Goal: Task Accomplishment & Management: Manage account settings

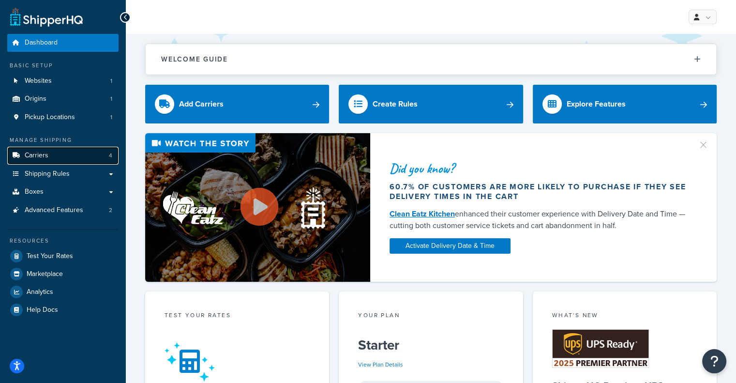
click at [93, 154] on link "Carriers 4" at bounding box center [62, 156] width 111 height 18
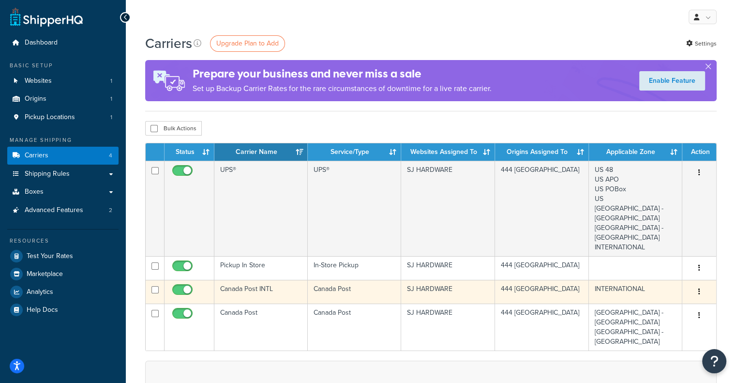
click at [698, 291] on icon "button" at bounding box center [699, 291] width 2 height 7
click at [674, 306] on link "Edit" at bounding box center [660, 311] width 76 height 20
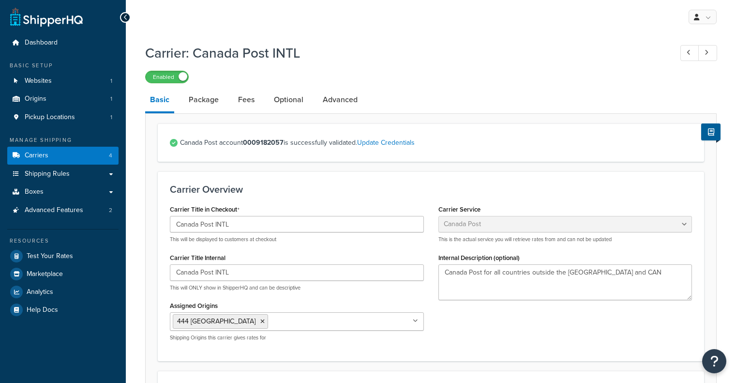
select select "canadaPost"
select select "NEGOTIATED"
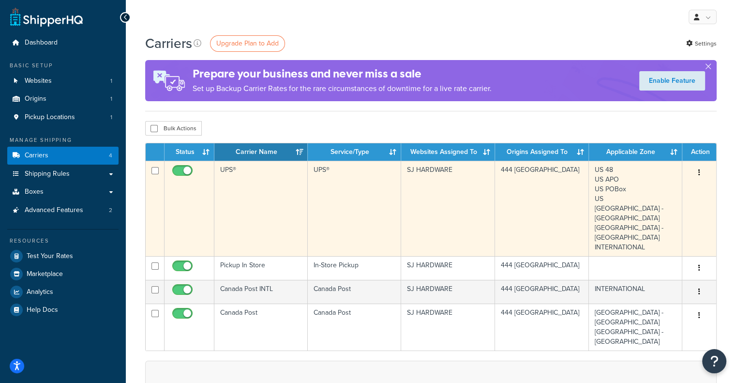
click at [698, 171] on icon "button" at bounding box center [699, 172] width 2 height 7
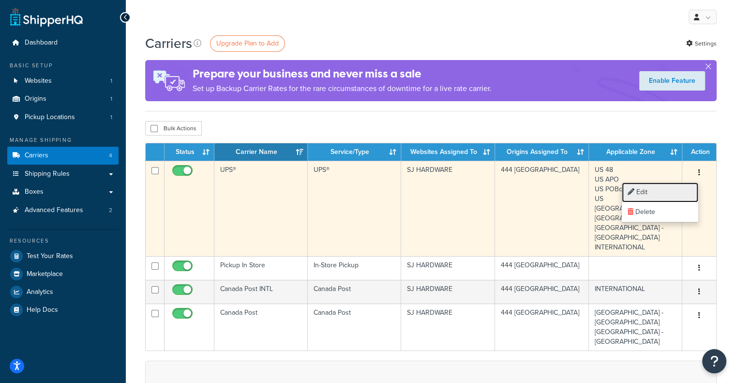
click at [680, 189] on link "Edit" at bounding box center [660, 192] width 76 height 20
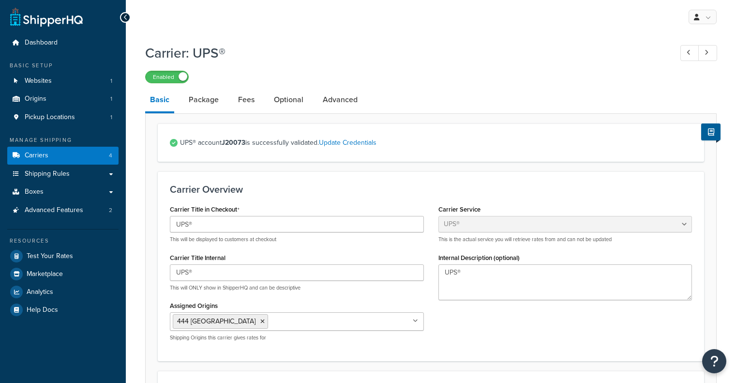
select select "ups"
select select "can"
select select "kg"
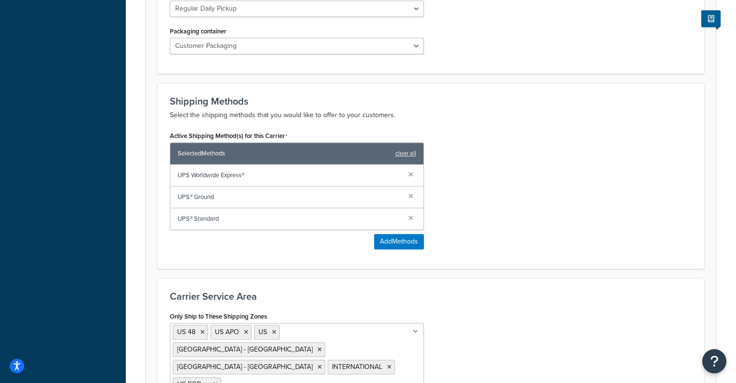
scroll to position [600, 0]
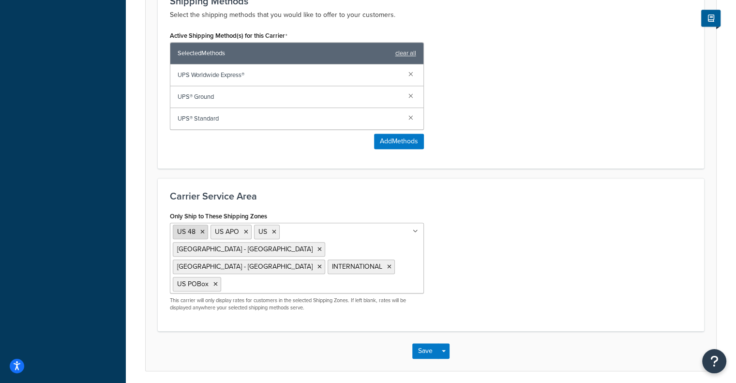
click at [202, 230] on icon at bounding box center [202, 232] width 4 height 6
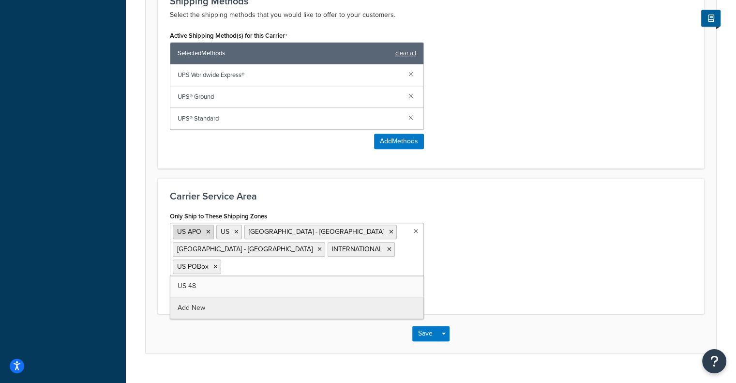
click at [207, 230] on icon at bounding box center [208, 232] width 4 height 6
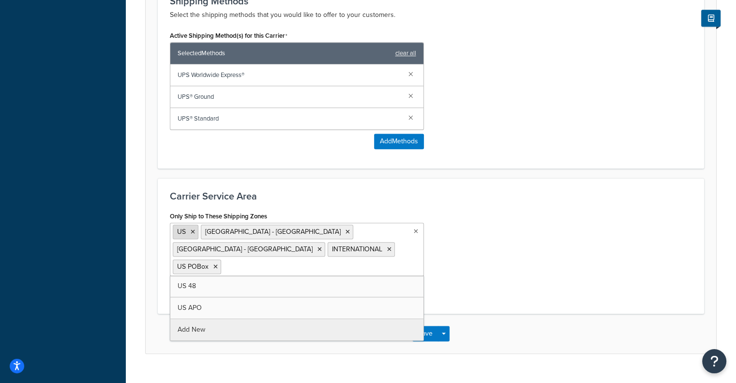
click at [191, 229] on icon at bounding box center [193, 232] width 4 height 6
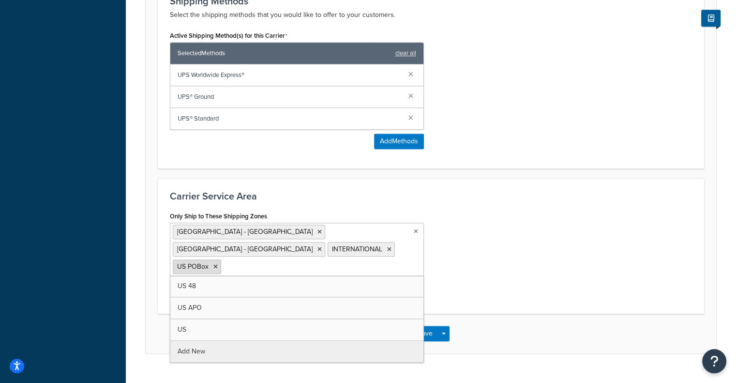
click at [218, 264] on icon at bounding box center [215, 267] width 4 height 6
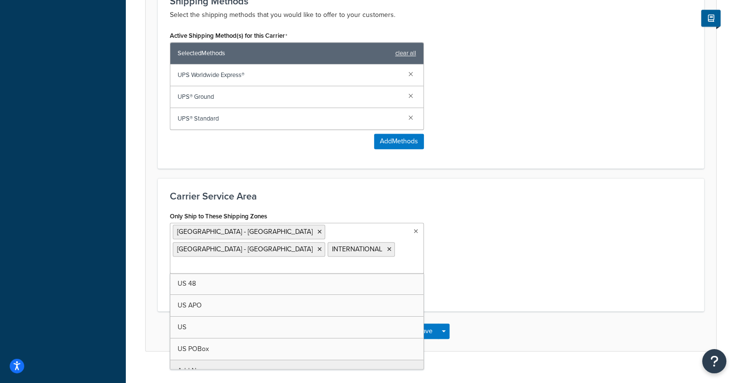
click at [488, 214] on div "Only Ship to These Shipping Zones CANADA - LOWER PROVINCES CANADA - UPPER PROVI…" at bounding box center [431, 254] width 537 height 90
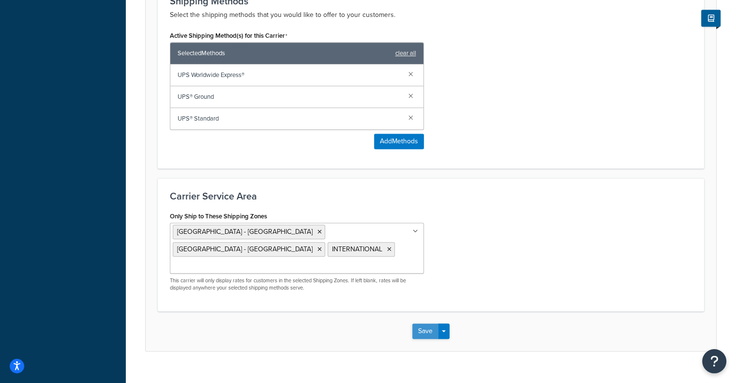
click at [424, 323] on button "Save" at bounding box center [425, 330] width 26 height 15
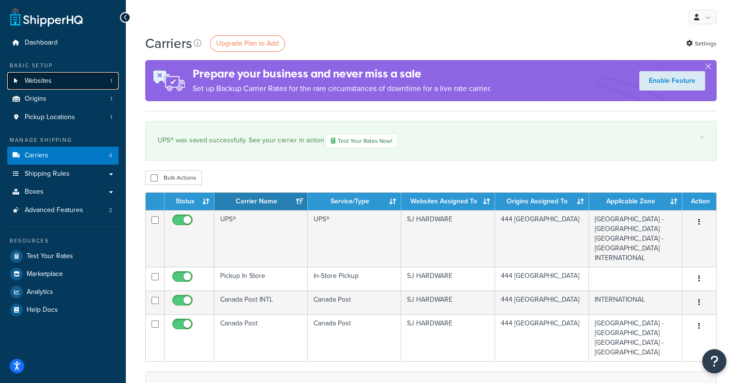
click at [52, 81] on link "Websites 1" at bounding box center [62, 81] width 111 height 18
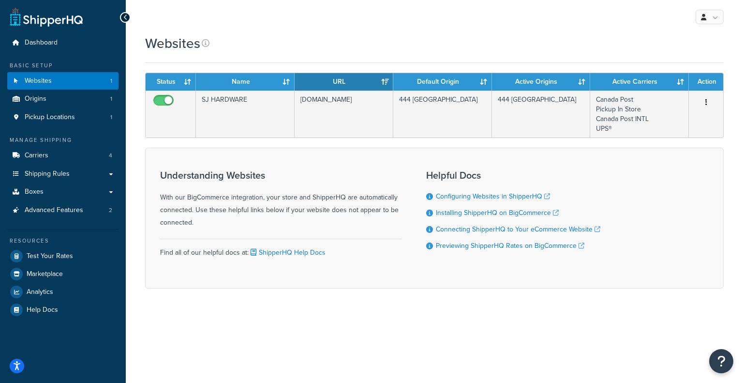
click at [309, 36] on div "Websites" at bounding box center [434, 43] width 579 height 19
